Goal: Task Accomplishment & Management: Manage account settings

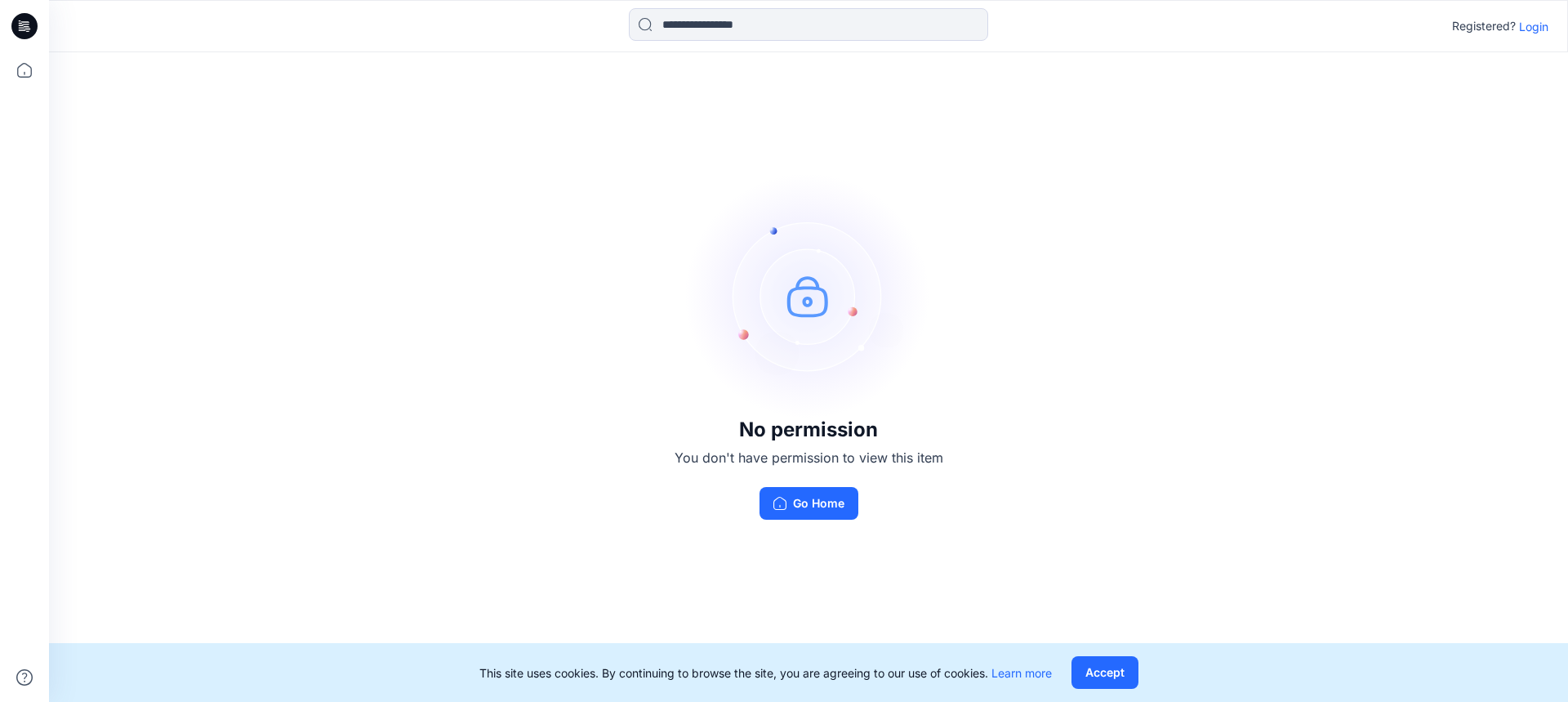
click at [1535, 31] on p "Login" at bounding box center [1534, 27] width 29 height 17
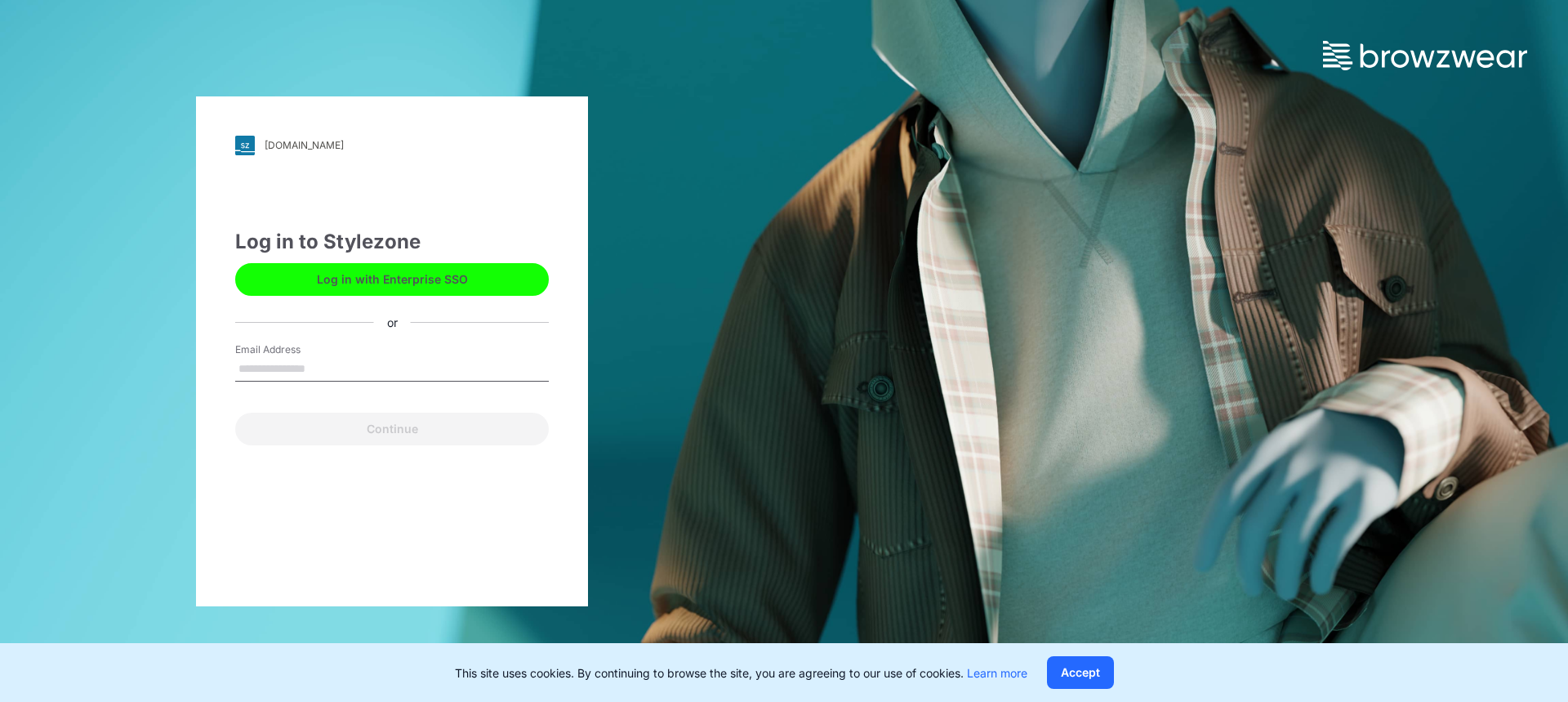
click at [375, 365] on input "Email Address" at bounding box center [391, 369] width 313 height 25
type input "**********"
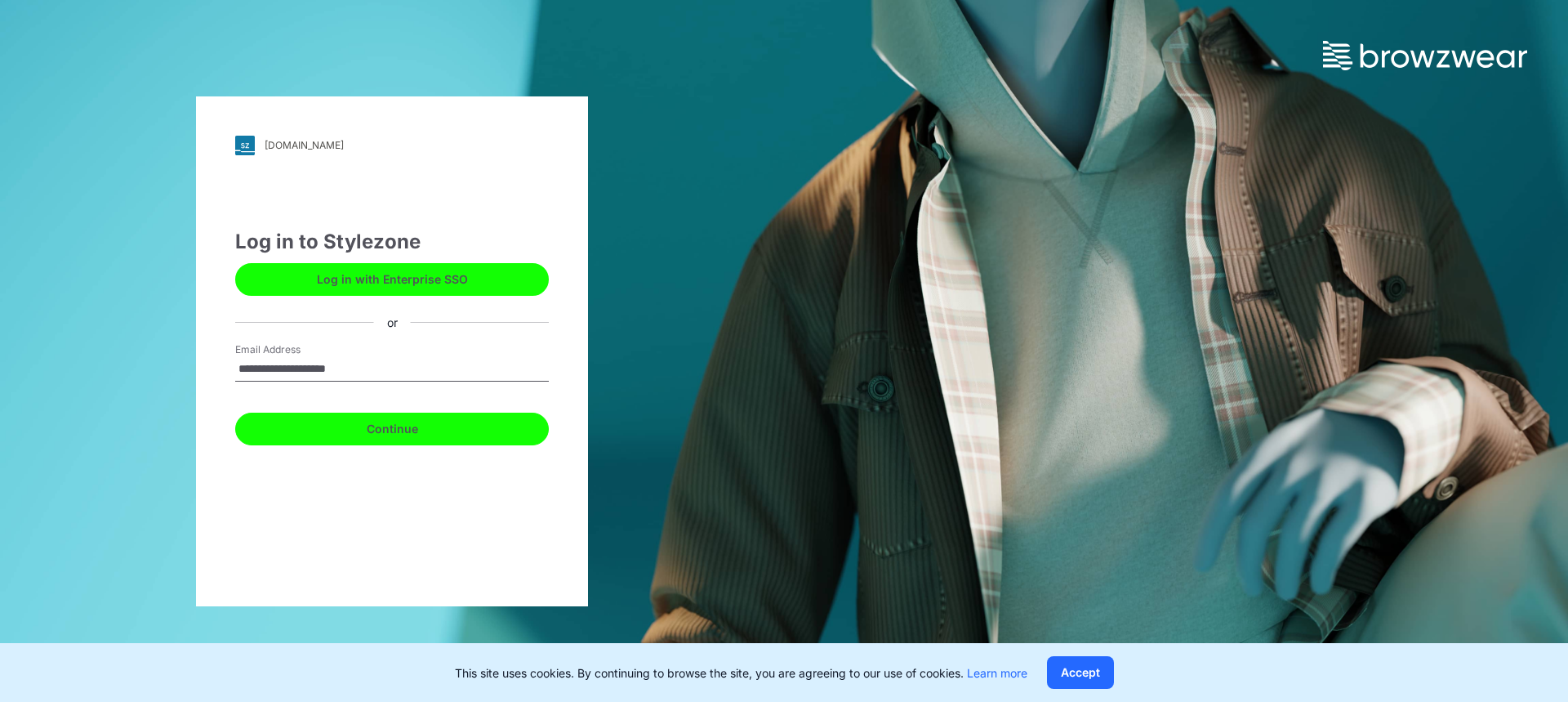
click at [438, 429] on button "Continue" at bounding box center [391, 429] width 313 height 33
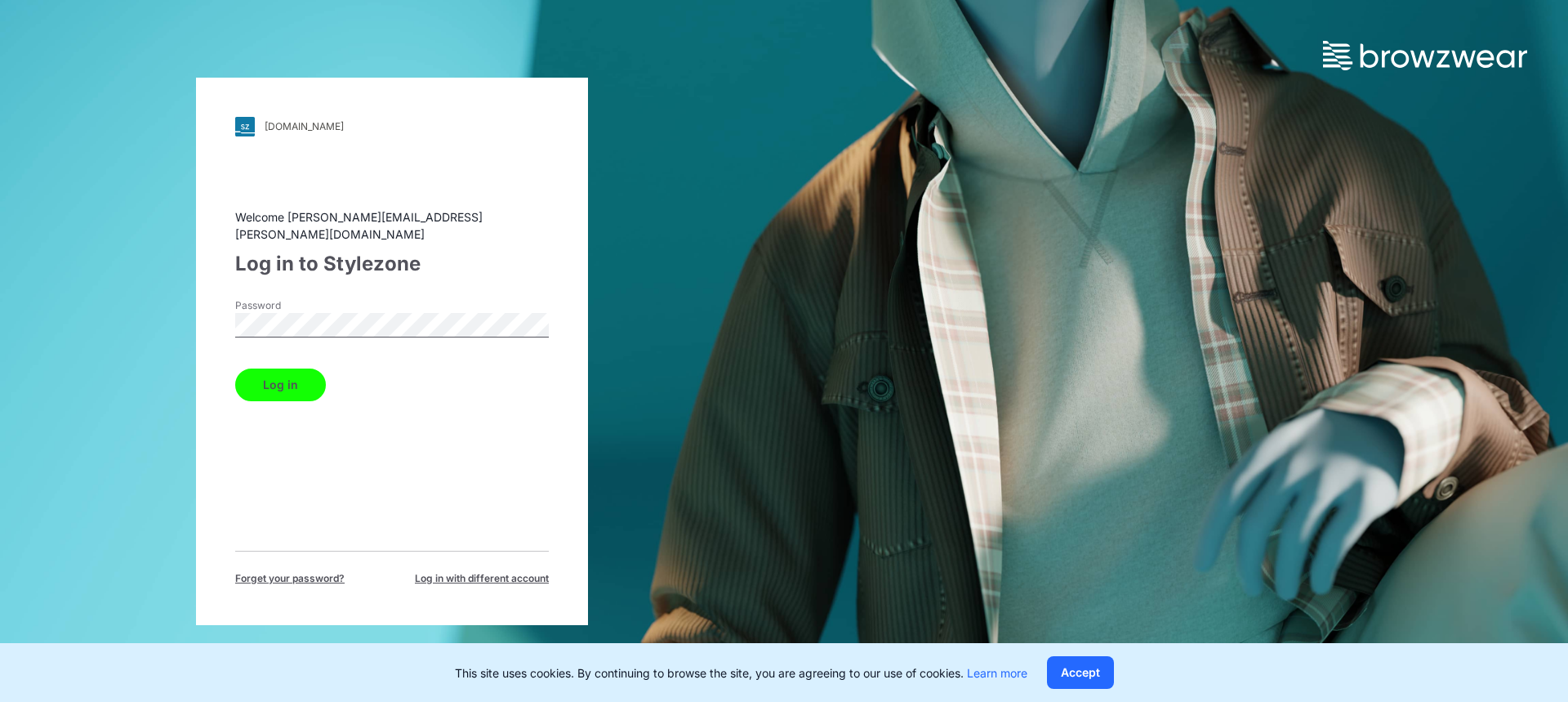
click at [294, 387] on button "Log in" at bounding box center [280, 385] width 91 height 33
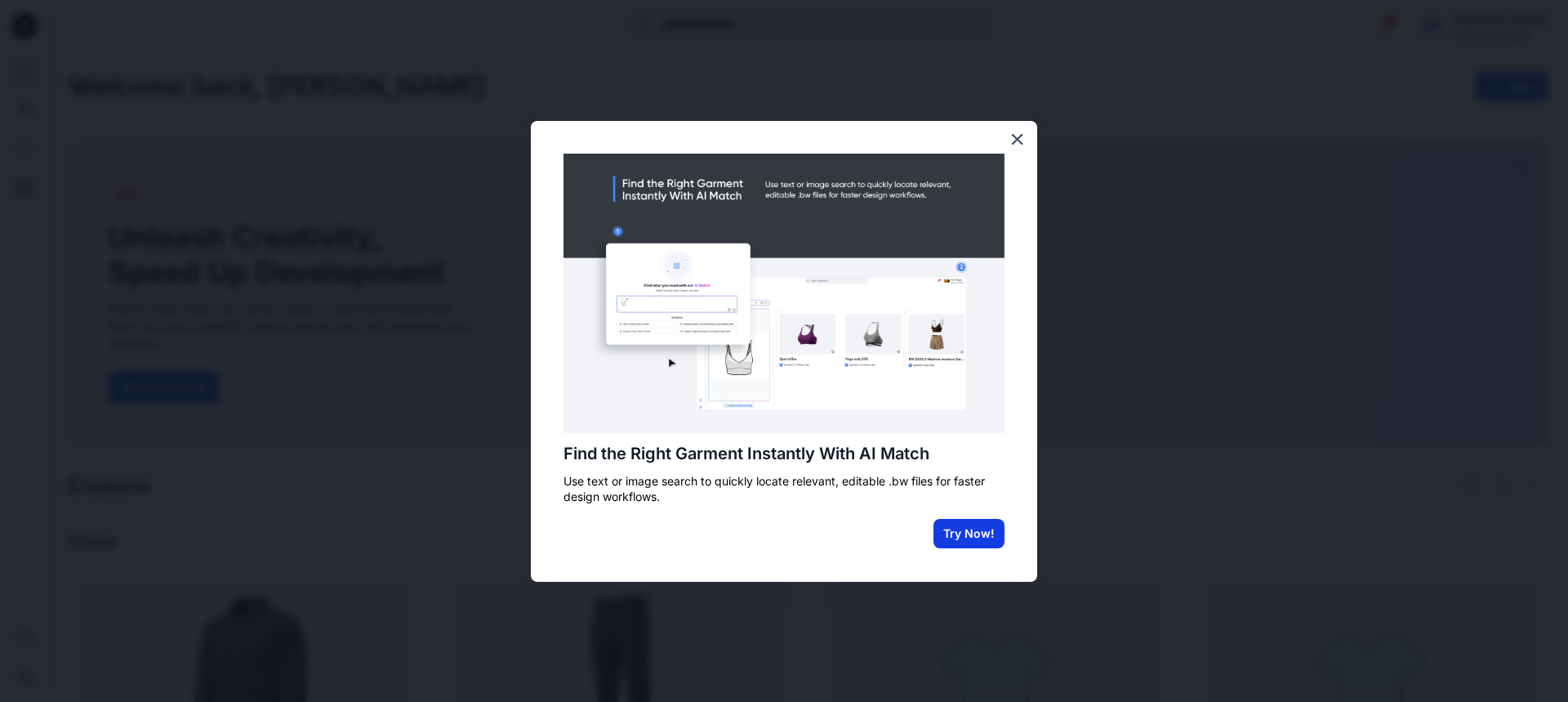
click at [988, 536] on button "Try Now!" at bounding box center [968, 534] width 71 height 29
